Goal: Task Accomplishment & Management: Manage account settings

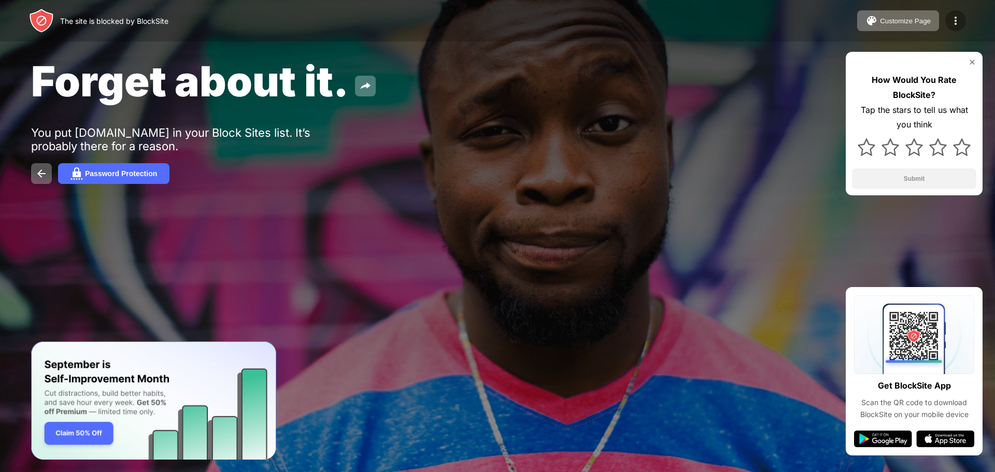
click at [954, 22] on img at bounding box center [955, 21] width 12 height 12
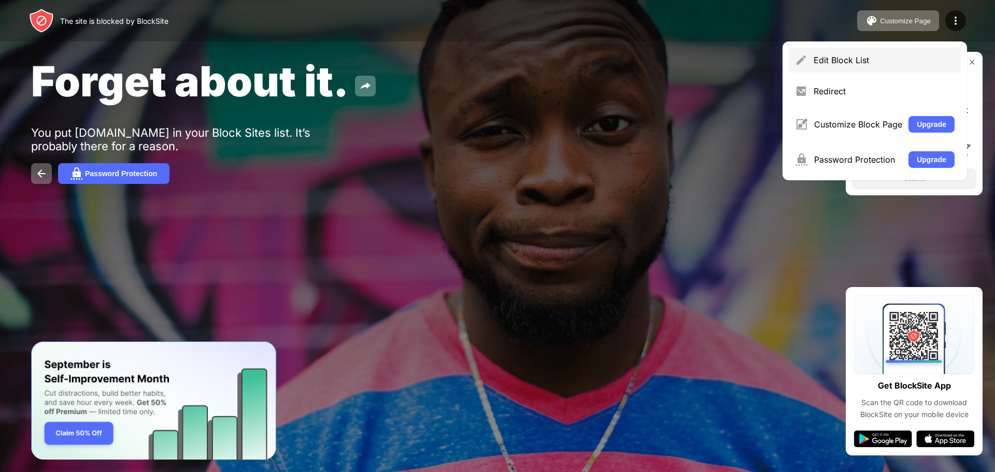
click at [859, 61] on div "Edit Block List" at bounding box center [884, 60] width 141 height 10
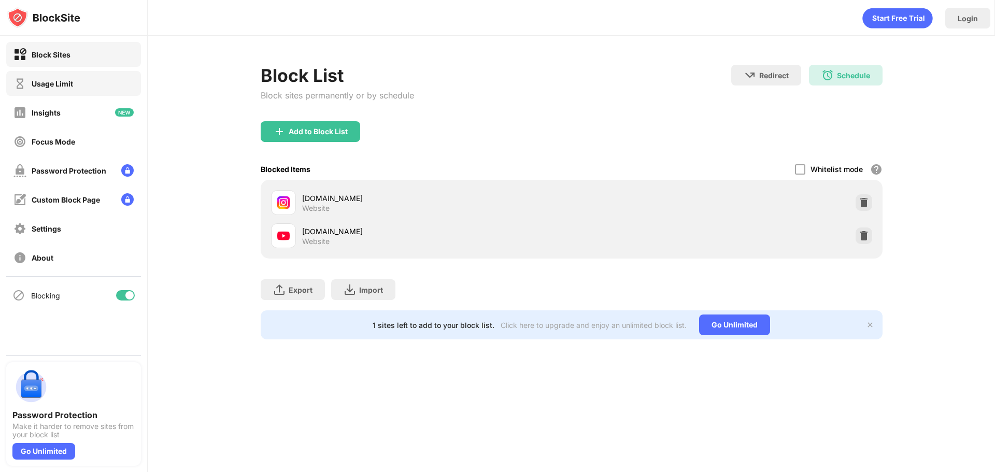
click at [61, 88] on div "Usage Limit" at bounding box center [52, 83] width 41 height 9
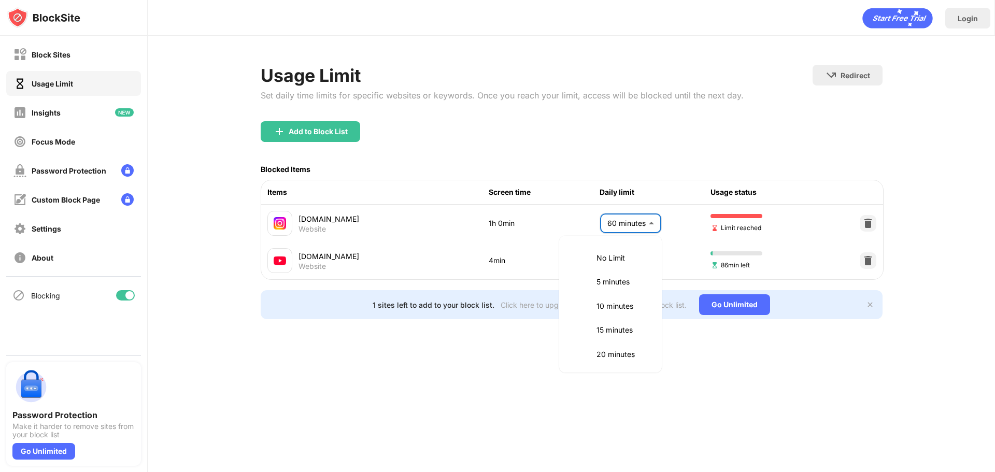
click at [648, 226] on body "Block Sites Usage Limit Insights Focus Mode Password Protection Custom Block Pa…" at bounding box center [497, 236] width 995 height 472
click at [611, 322] on li "1.5 hours" at bounding box center [610, 328] width 90 height 24
type input "**"
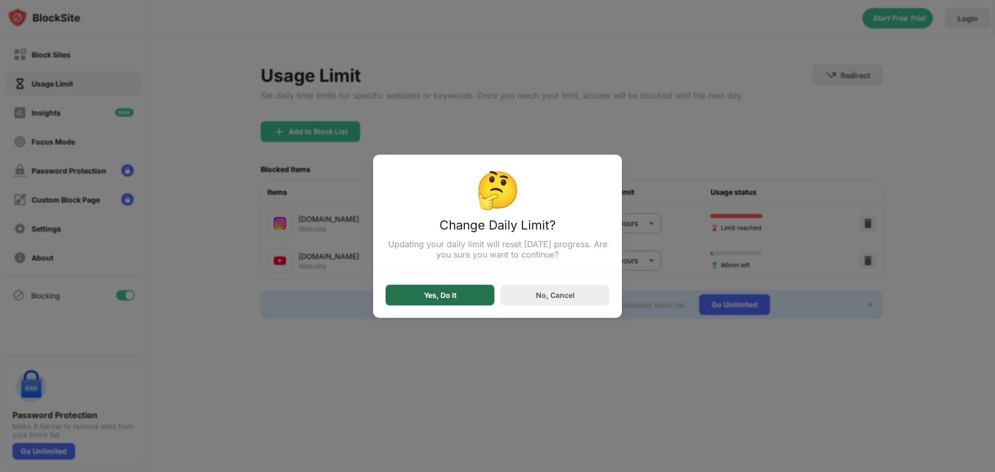
click at [466, 299] on div "Yes, Do It" at bounding box center [440, 295] width 109 height 21
